Goal: Information Seeking & Learning: Understand process/instructions

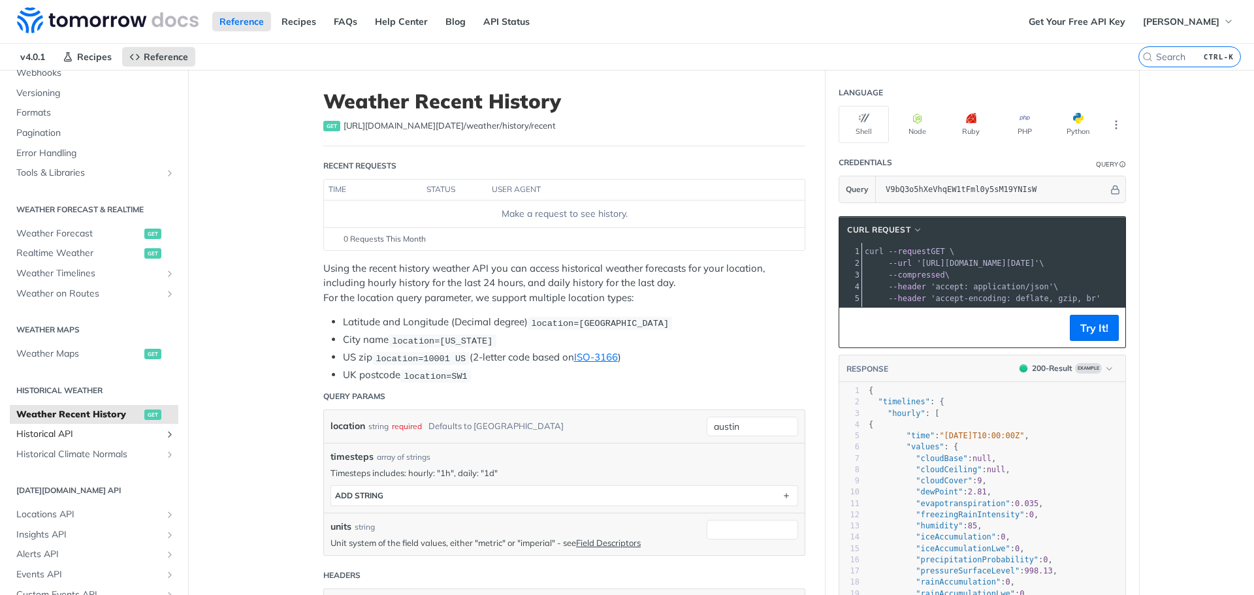
click at [65, 429] on span "Historical API" at bounding box center [88, 434] width 145 height 13
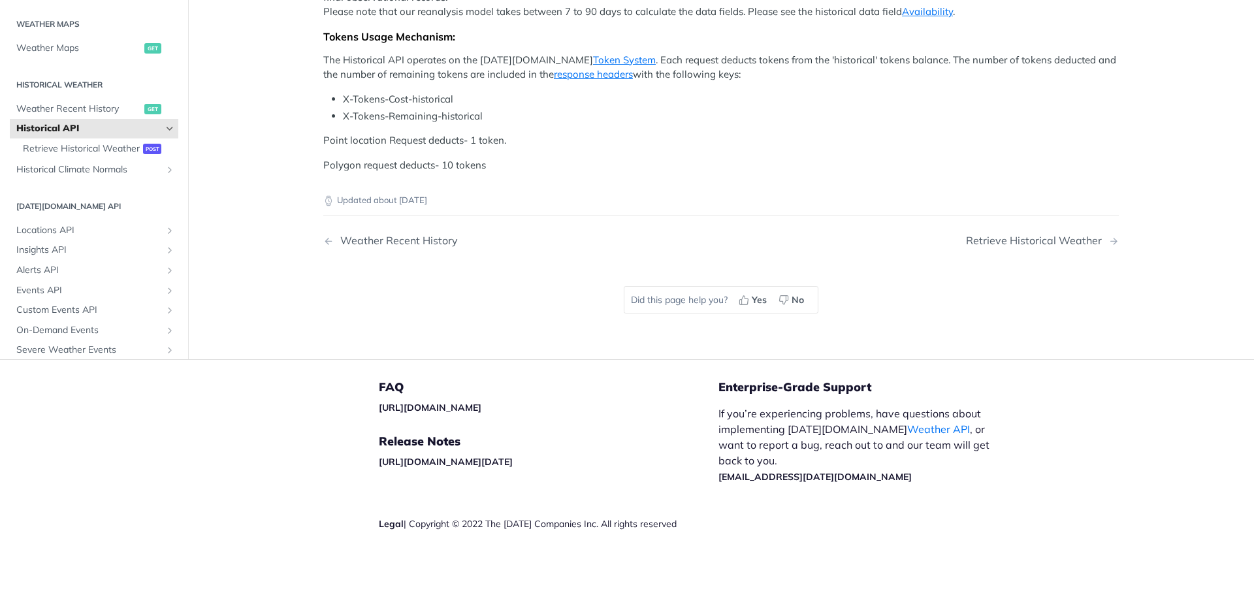
scroll to position [496, 0]
click at [593, 66] on link "Token System" at bounding box center [624, 60] width 63 height 12
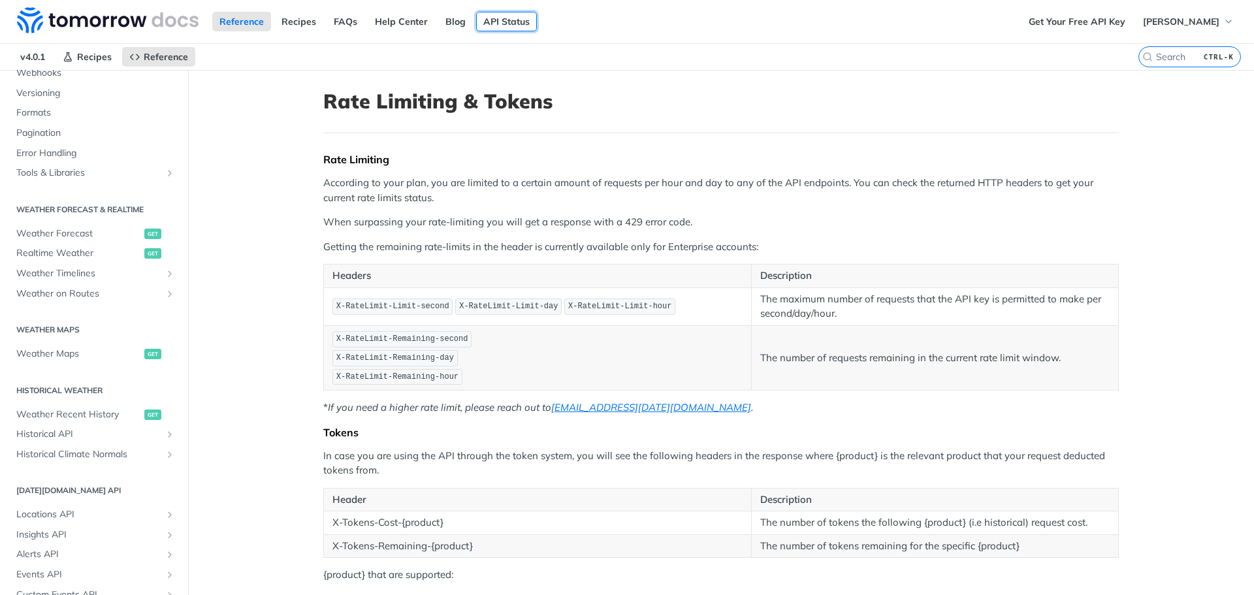
click at [506, 20] on link "API Status" at bounding box center [506, 22] width 61 height 20
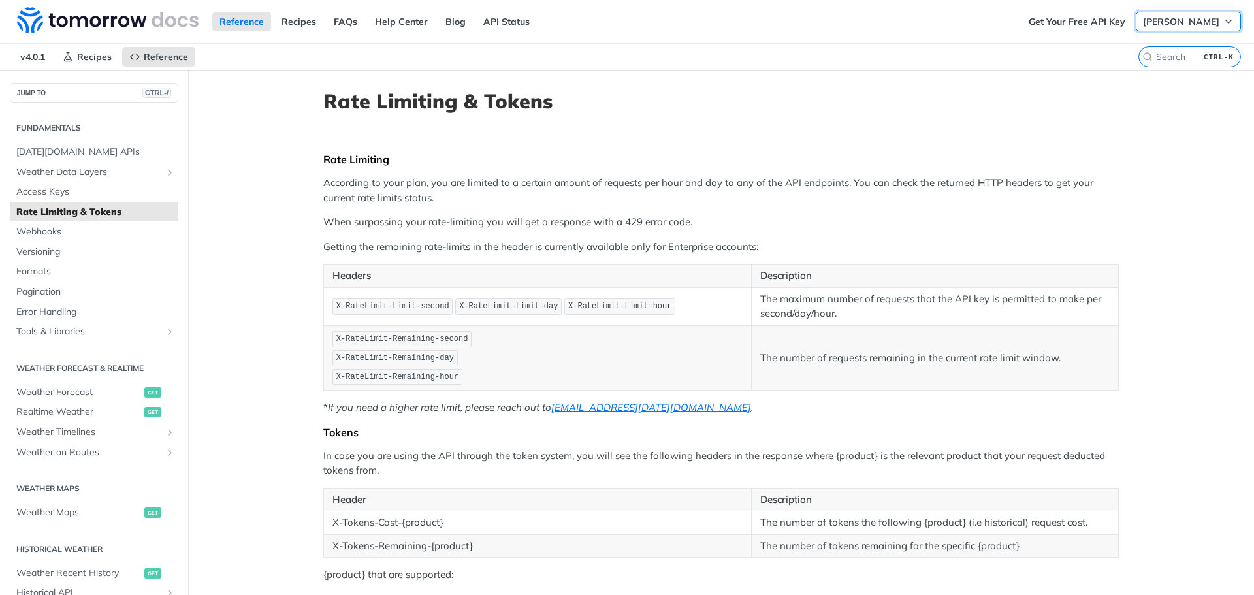
click at [1194, 20] on span "[PERSON_NAME]" at bounding box center [1181, 22] width 76 height 12
click at [381, 22] on link "Help Center" at bounding box center [401, 22] width 67 height 20
